Goal: Task Accomplishment & Management: Complete application form

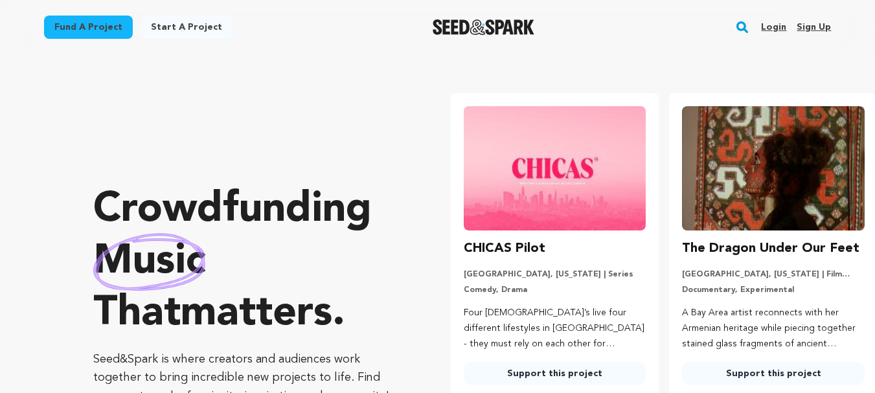
scroll to position [0, 229]
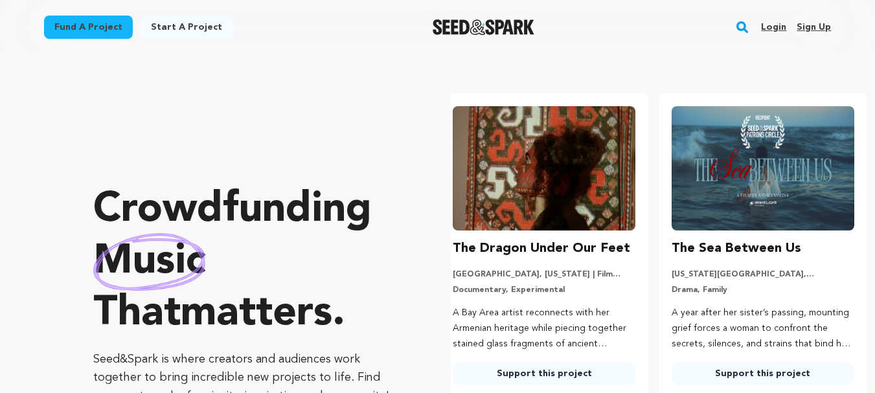
click at [812, 25] on link "Sign up" at bounding box center [814, 27] width 34 height 21
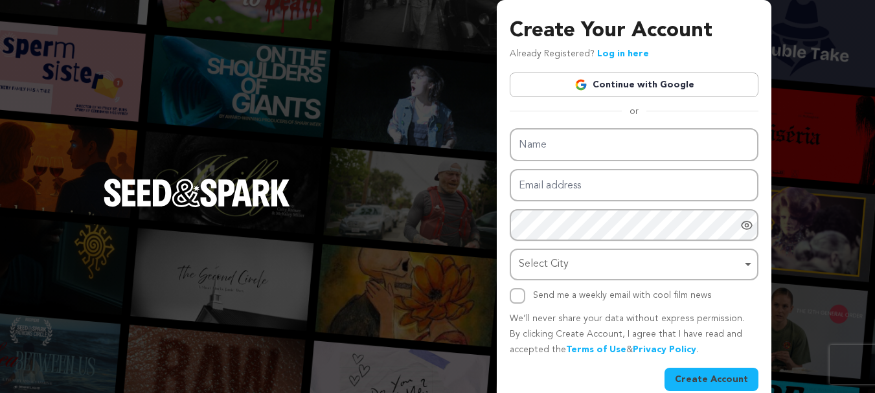
drag, startPoint x: 509, startPoint y: 149, endPoint x: 557, endPoint y: 142, distance: 48.5
click at [514, 146] on div "Create Your Account Already Registered? Log in here Continue with Google or eyJ…" at bounding box center [634, 206] width 275 height 412
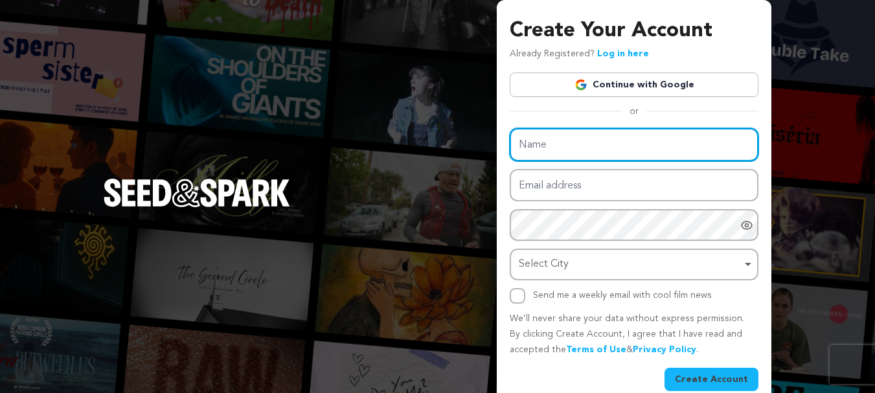
click at [557, 142] on input "Name" at bounding box center [634, 144] width 249 height 33
type input "Aditya Sharma Maple Grove"
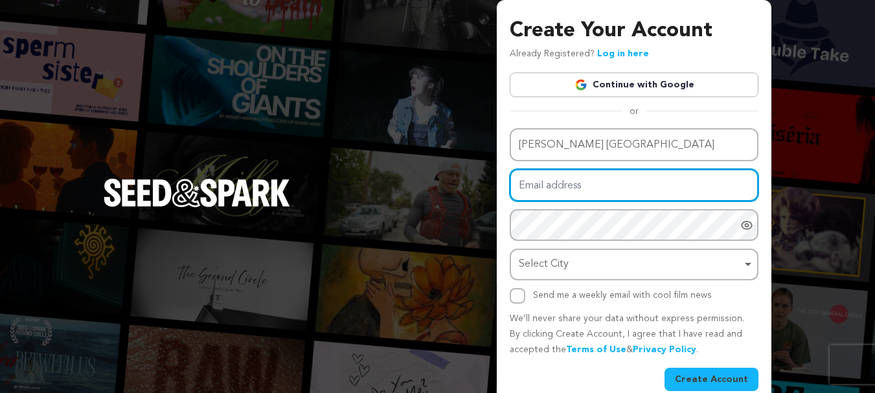
drag, startPoint x: 625, startPoint y: 161, endPoint x: 586, endPoint y: 188, distance: 48.0
click at [586, 188] on input "Email address" at bounding box center [634, 185] width 249 height 33
type input "adityasharmamaplegrove@gmail.com"
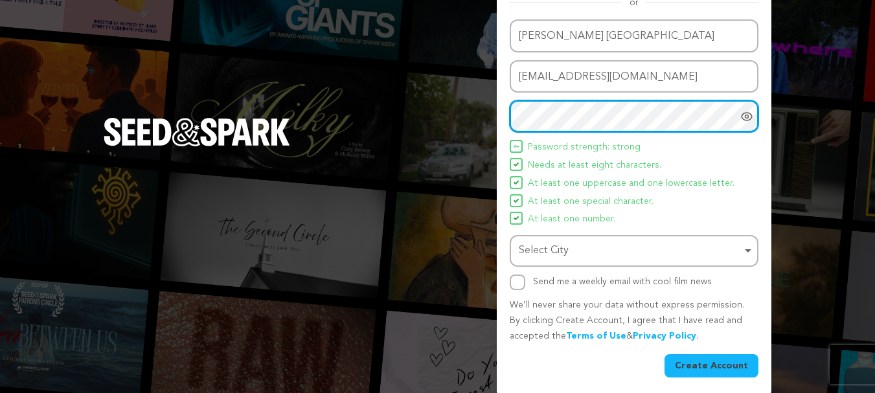
scroll to position [114, 0]
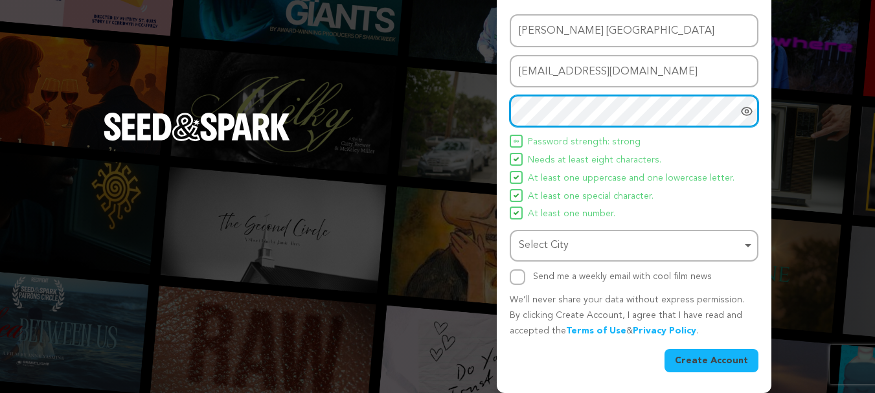
click at [568, 233] on div "Select City Select City Remove item" at bounding box center [634, 246] width 249 height 32
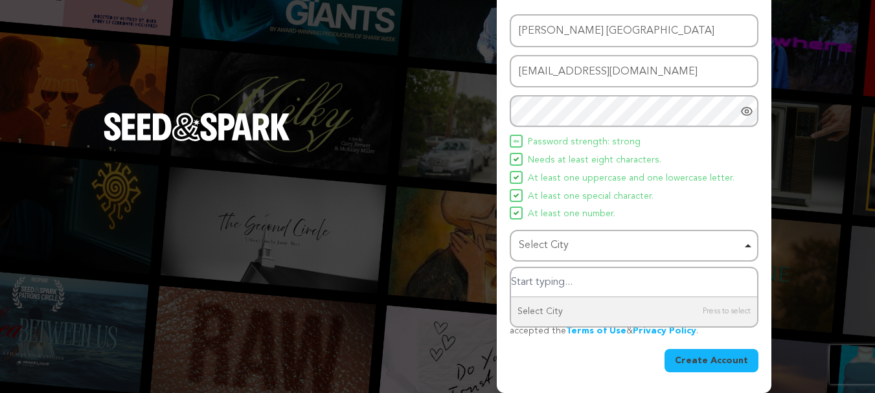
paste input "Candour@123#"
type input "Candour@123#"
click at [561, 288] on input "Select City" at bounding box center [634, 282] width 246 height 29
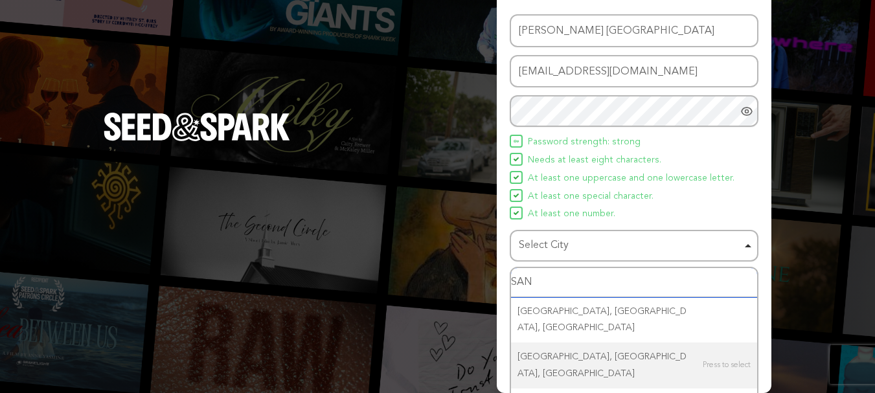
scroll to position [137, 0]
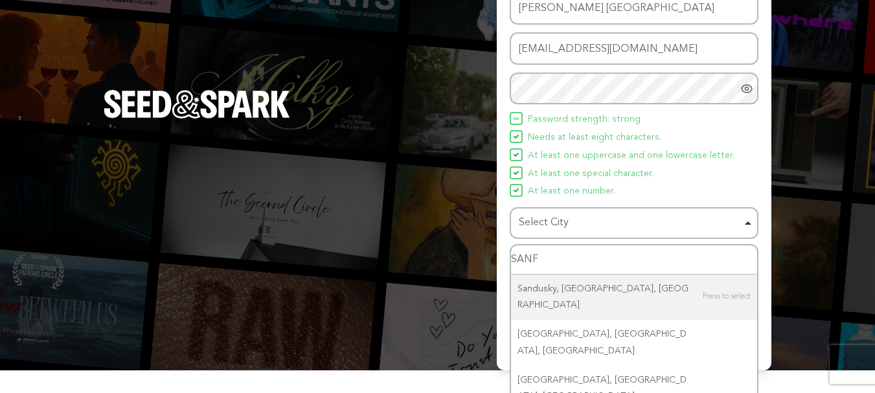
type input "SANFR"
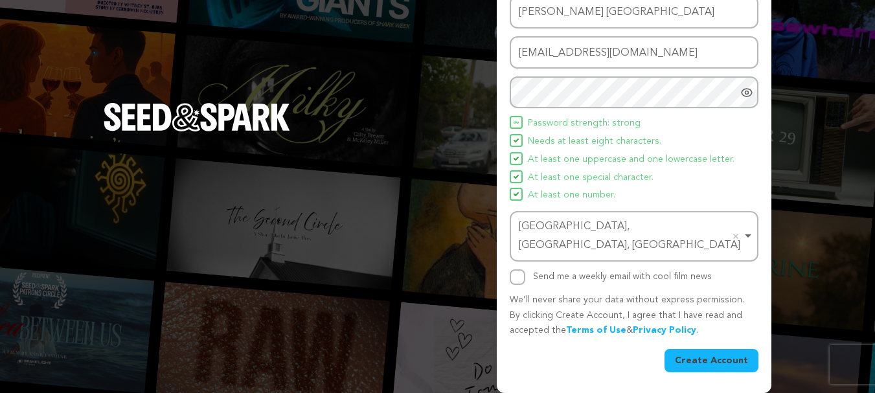
scroll to position [114, 0]
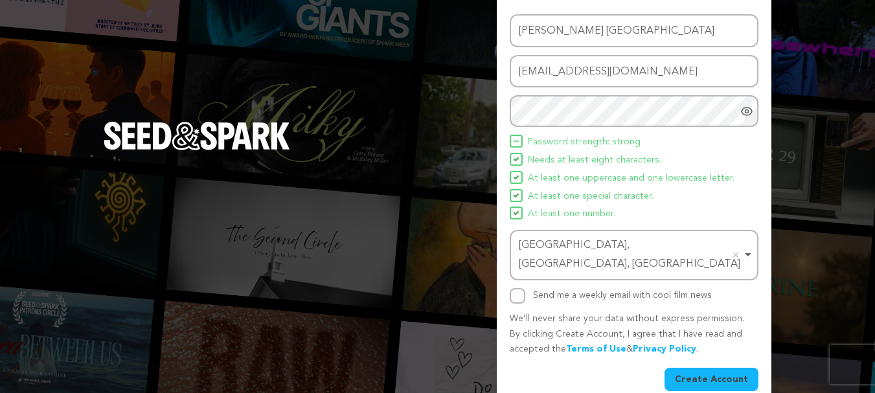
click at [717, 373] on button "Create Account" at bounding box center [712, 379] width 94 height 23
click at [722, 368] on button "Create Account" at bounding box center [712, 379] width 94 height 23
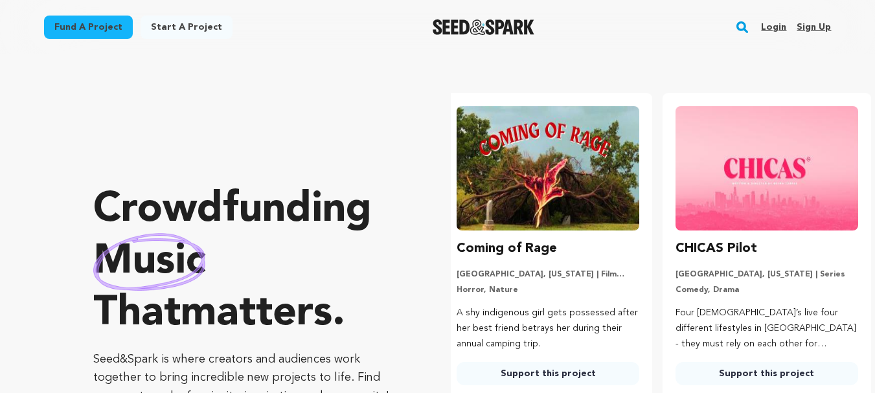
scroll to position [0, 229]
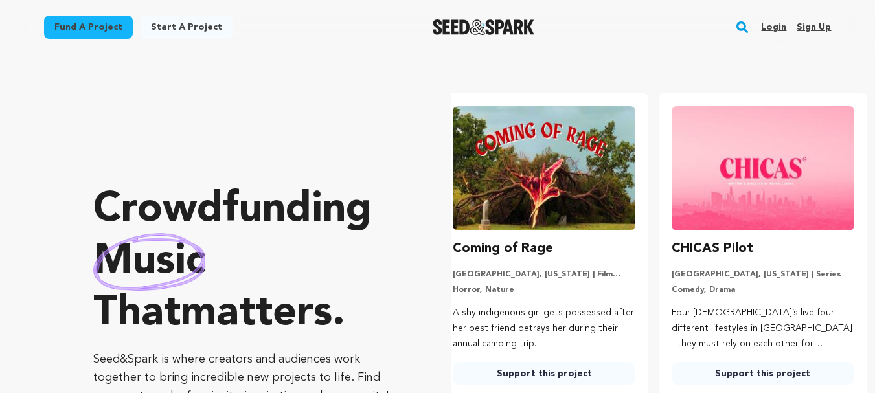
click at [827, 28] on link "Sign up" at bounding box center [814, 27] width 34 height 21
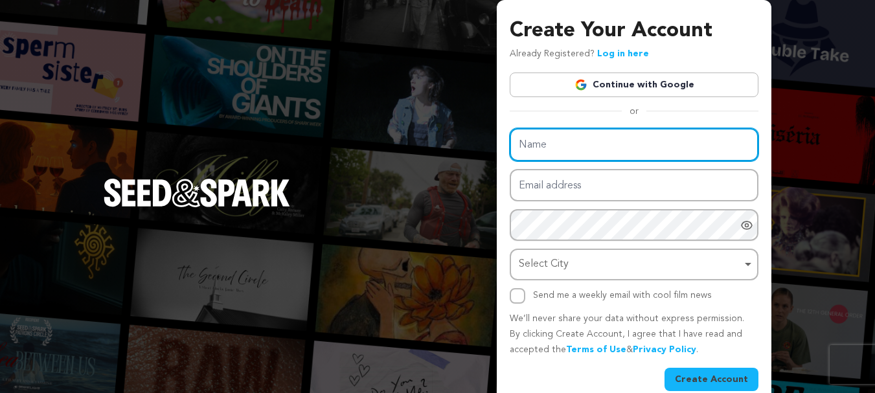
drag, startPoint x: 0, startPoint y: 0, endPoint x: 575, endPoint y: 158, distance: 596.7
click at [575, 158] on input "Name" at bounding box center [634, 144] width 249 height 33
type input "Aditya Sharma Maple Grove"
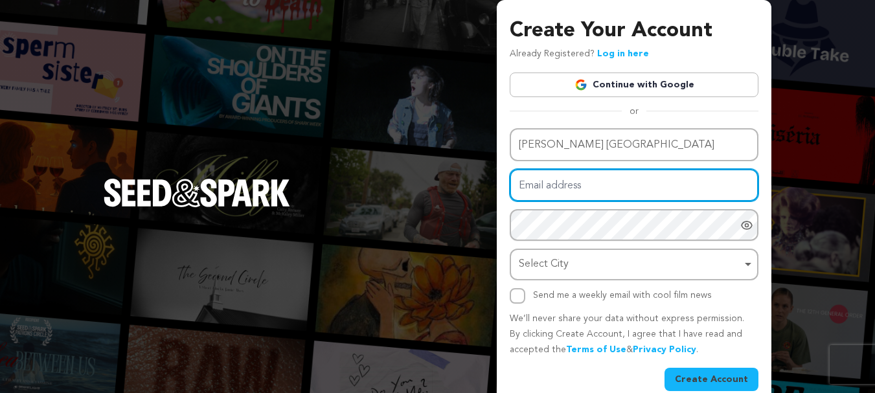
click at [570, 184] on input "Email address" at bounding box center [634, 185] width 249 height 33
type input "adityasharmamaplegrove@gmail.com"
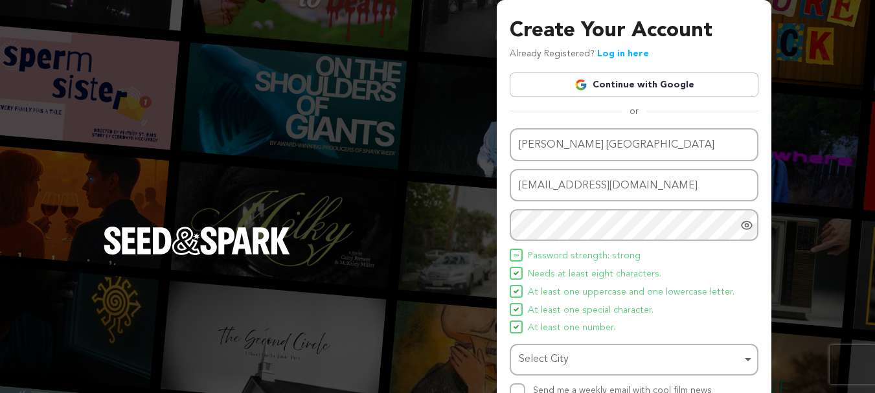
click at [609, 273] on span "Needs at least eight characters." at bounding box center [594, 275] width 133 height 16
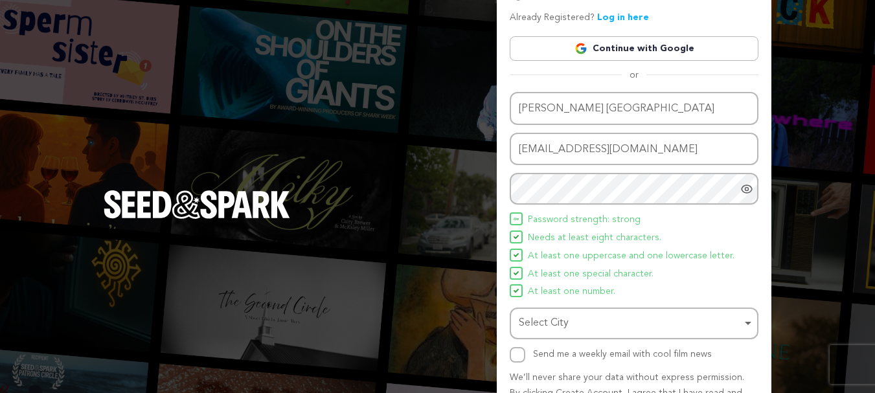
scroll to position [114, 0]
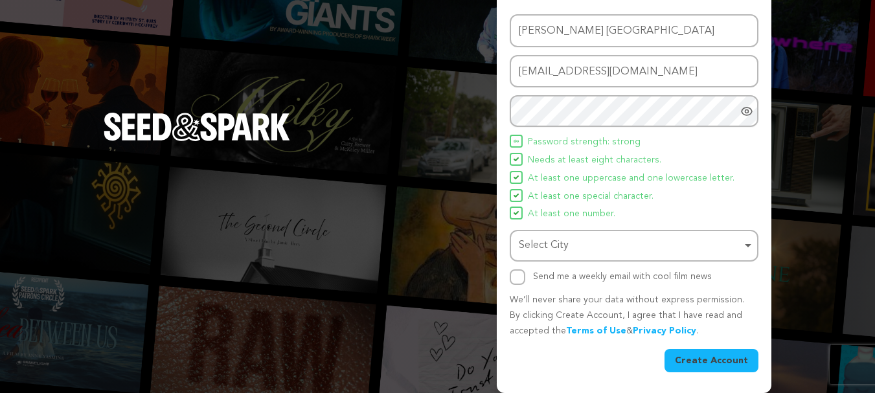
click at [572, 243] on div "Select City Remove item" at bounding box center [630, 245] width 223 height 19
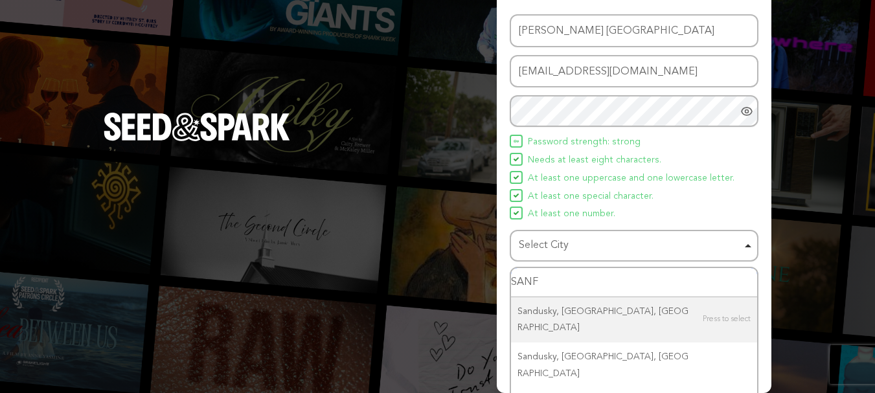
type input "SANFR"
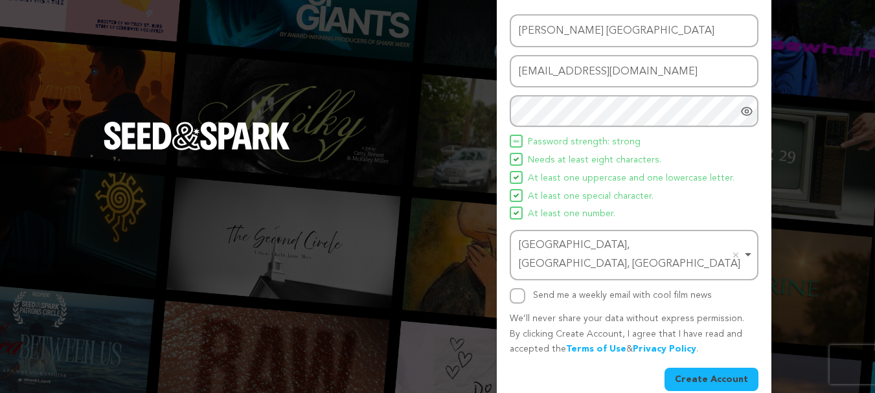
click at [713, 368] on button "Create Account" at bounding box center [712, 379] width 94 height 23
